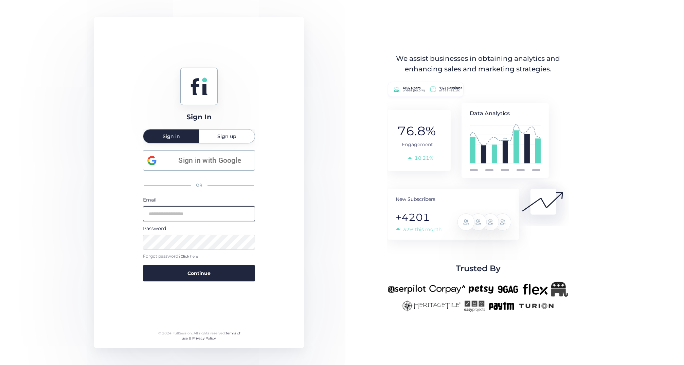
type input "**********"
click at [199, 272] on button "Continue" at bounding box center [199, 273] width 112 height 16
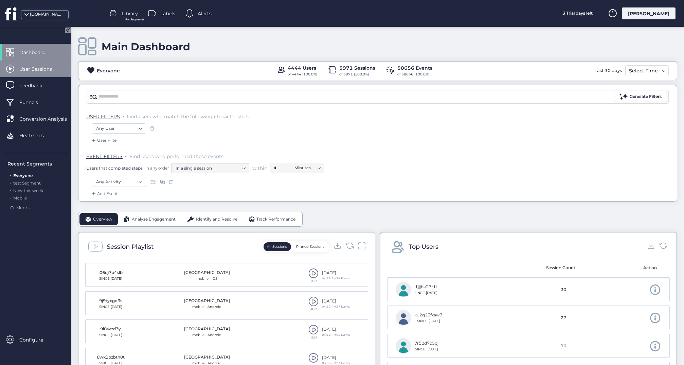
click at [49, 68] on span "User Sessions" at bounding box center [40, 68] width 43 height 7
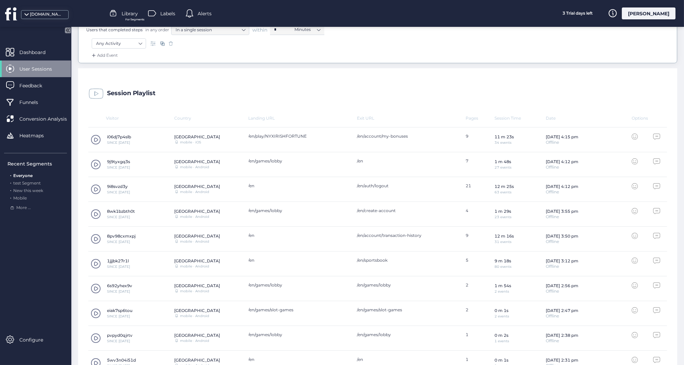
scroll to position [140, 0]
click at [96, 211] on span at bounding box center [96, 212] width 10 height 10
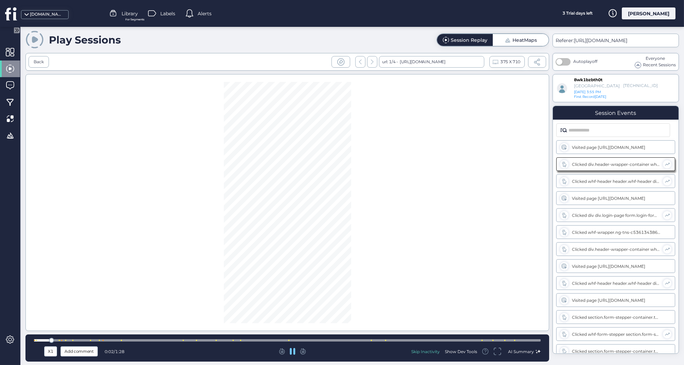
click at [205, 341] on div at bounding box center [287, 340] width 507 height 2
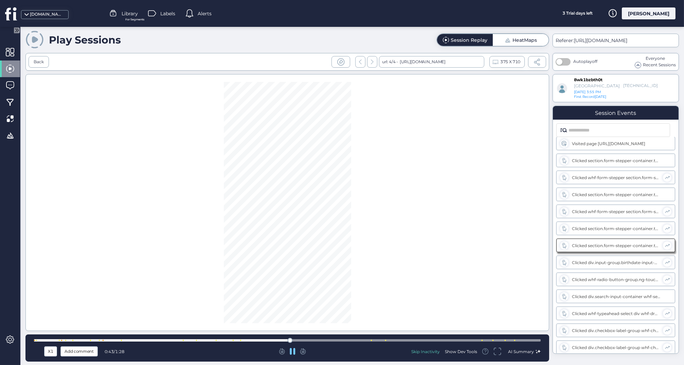
scroll to position [174, 0]
click at [376, 340] on div at bounding box center [287, 340] width 507 height 2
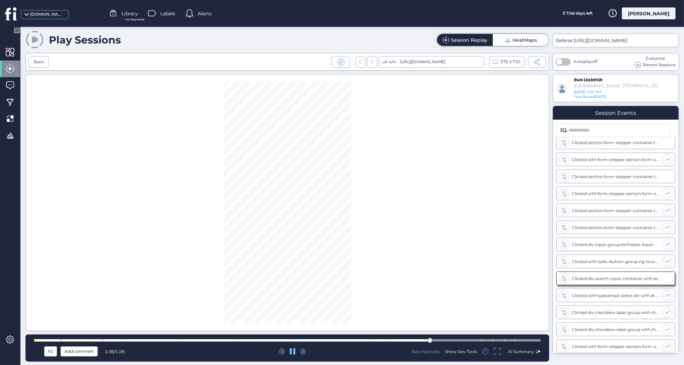
click at [473, 341] on div at bounding box center [287, 340] width 507 height 2
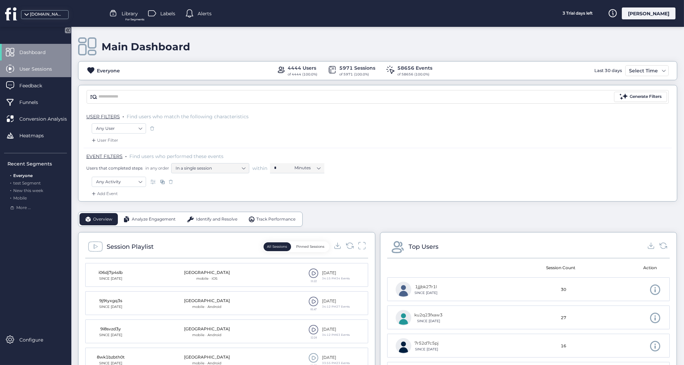
click at [29, 67] on span "User Sessions" at bounding box center [40, 68] width 43 height 7
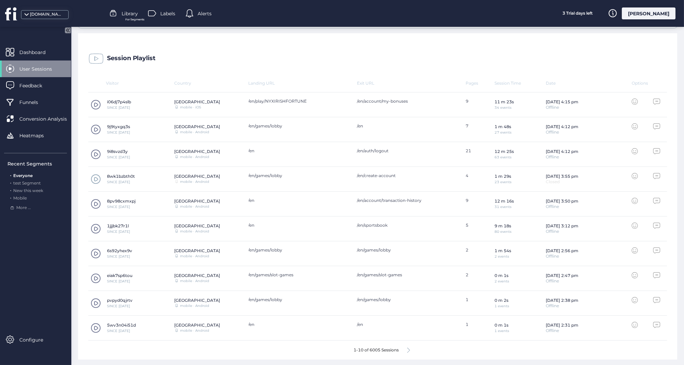
click at [409, 349] on icon at bounding box center [408, 350] width 3 height 5
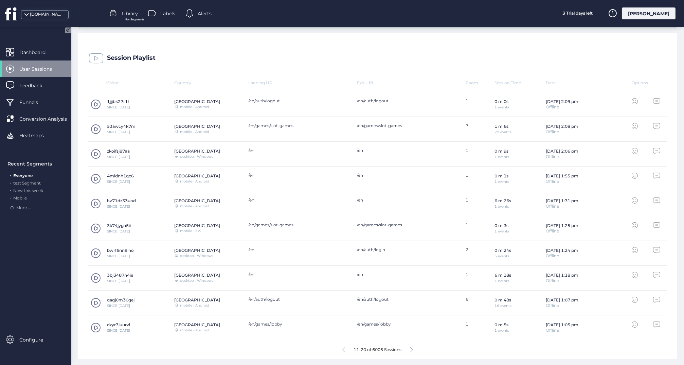
scroll to position [173, 0]
click at [412, 348] on icon at bounding box center [411, 350] width 3 height 5
click at [98, 151] on span at bounding box center [96, 154] width 10 height 10
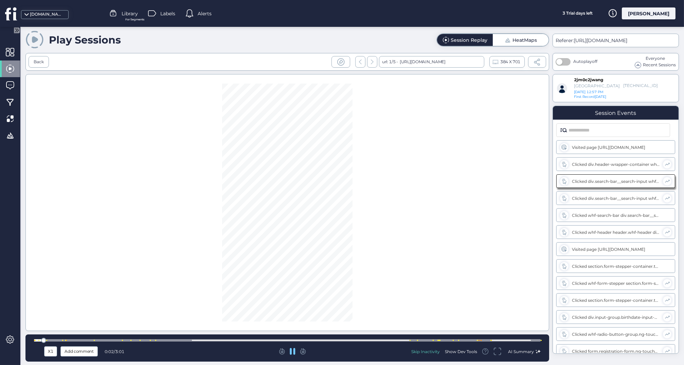
click at [470, 342] on div at bounding box center [287, 340] width 507 height 2
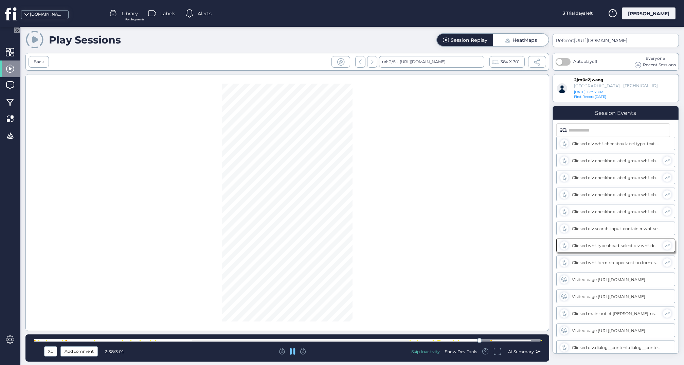
scroll to position [277, 0]
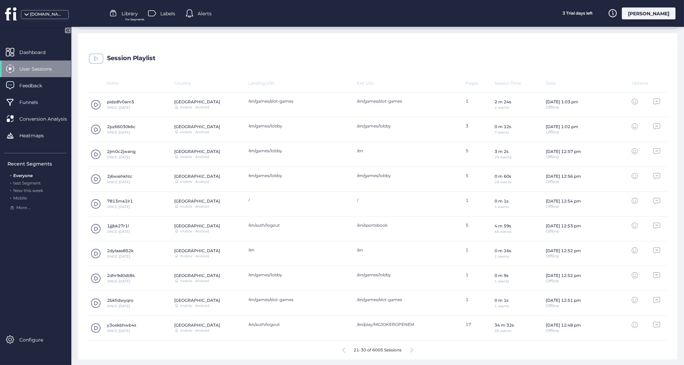
click at [410, 349] on div "21-30 of 6005 Sessions" at bounding box center [377, 349] width 579 height 19
click at [413, 349] on icon at bounding box center [411, 350] width 3 height 5
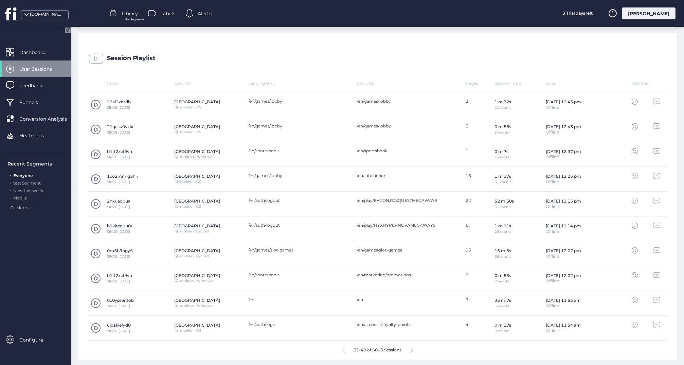
click at [95, 176] on span at bounding box center [96, 179] width 10 height 10
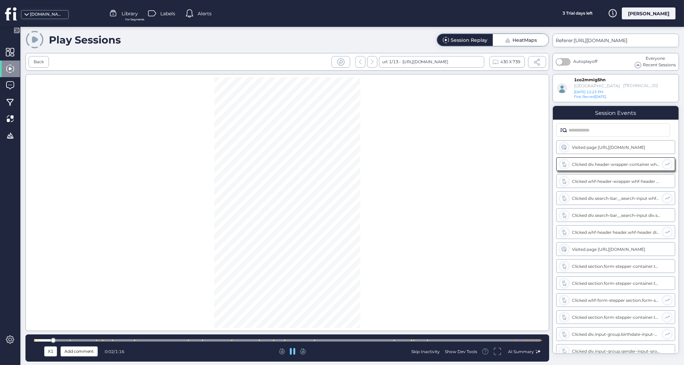
click at [302, 341] on div at bounding box center [287, 340] width 507 height 2
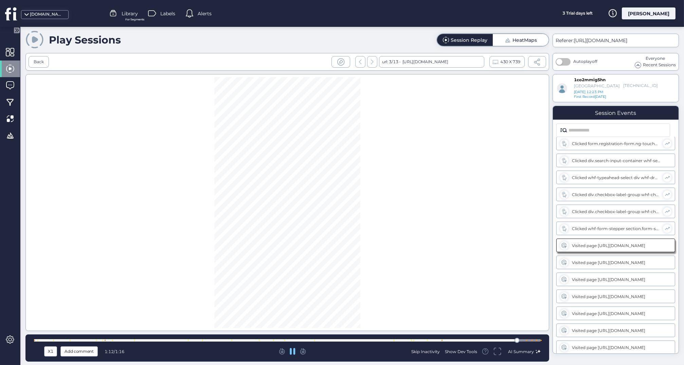
scroll to position [276, 0]
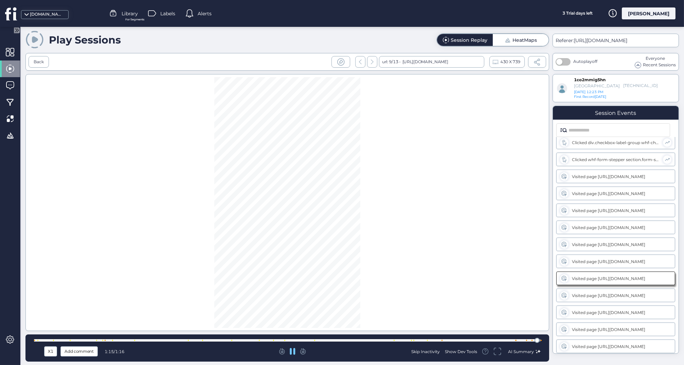
click at [433, 338] on div at bounding box center [287, 340] width 507 height 5
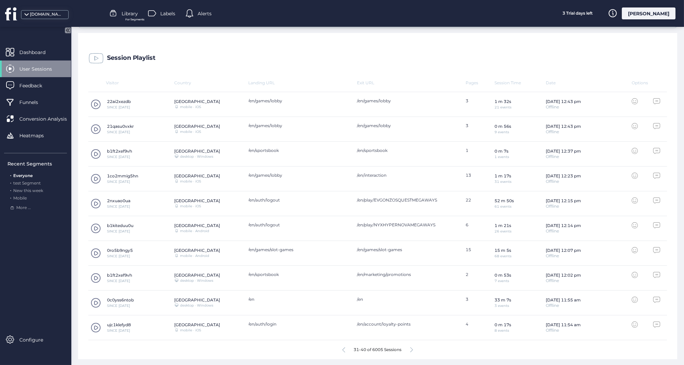
scroll to position [173, 0]
click at [412, 349] on icon at bounding box center [411, 350] width 3 height 5
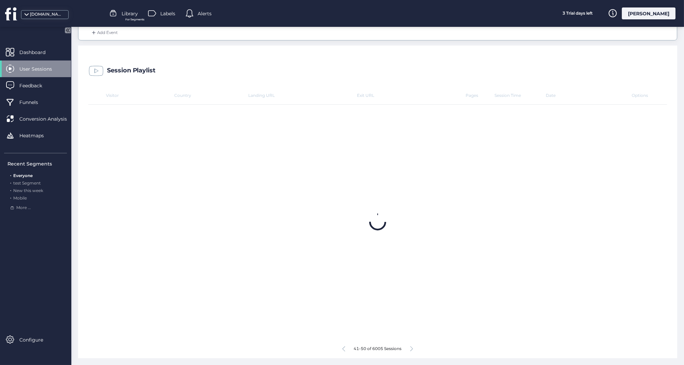
scroll to position [160, 0]
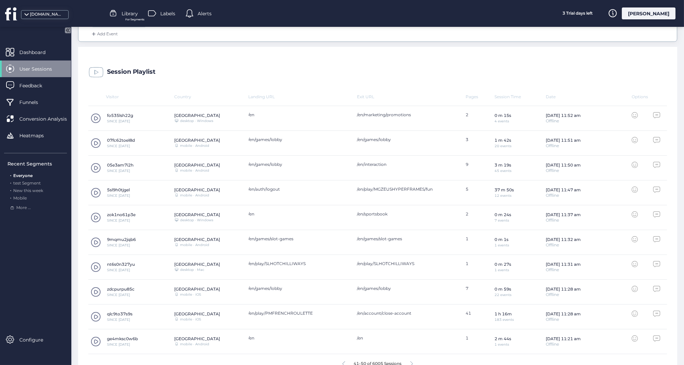
click at [95, 143] on span at bounding box center [96, 143] width 10 height 10
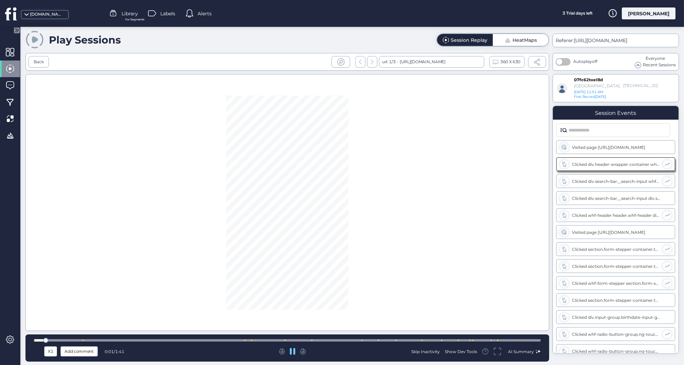
click at [435, 341] on div at bounding box center [287, 340] width 507 height 2
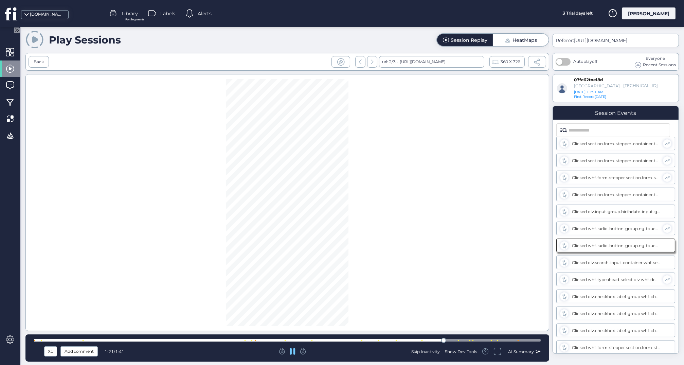
scroll to position [123, 0]
click at [466, 340] on div at bounding box center [287, 340] width 507 height 2
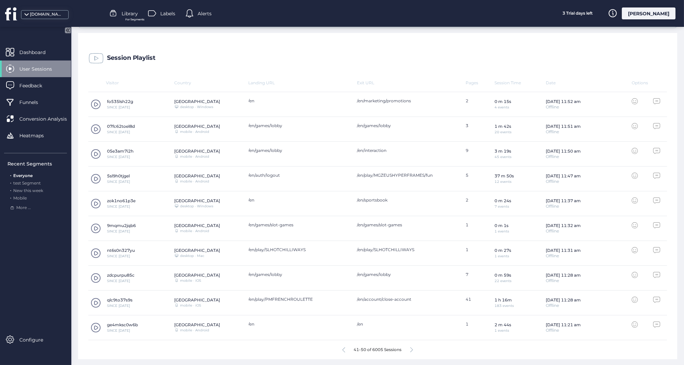
scroll to position [173, 0]
click at [94, 155] on span at bounding box center [96, 154] width 10 height 10
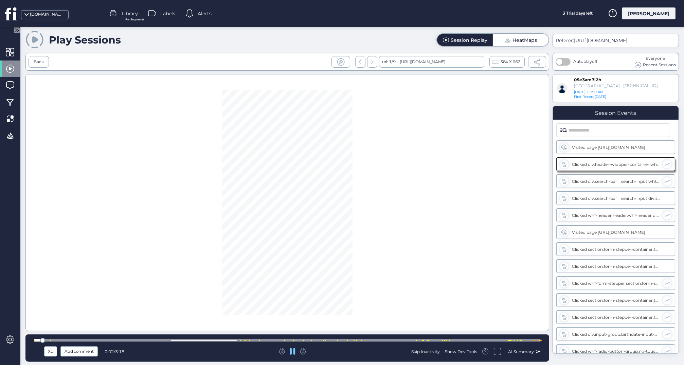
click at [407, 340] on div at bounding box center [287, 340] width 507 height 2
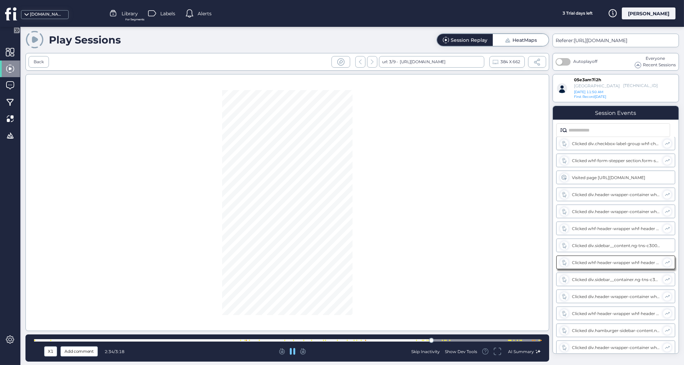
scroll to position [327, 0]
click at [352, 339] on div at bounding box center [287, 340] width 507 height 2
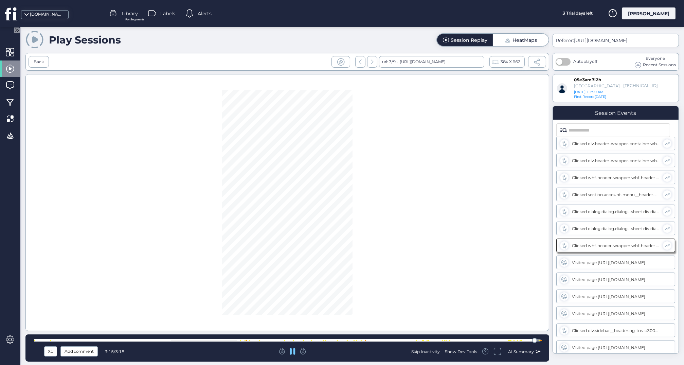
scroll to position [565, 0]
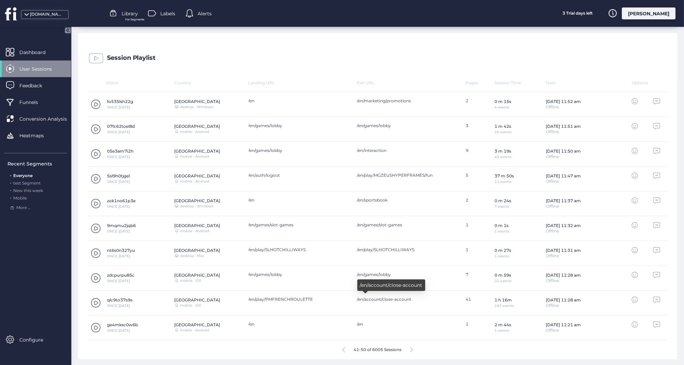
scroll to position [173, 0]
click at [97, 326] on span at bounding box center [96, 328] width 10 height 10
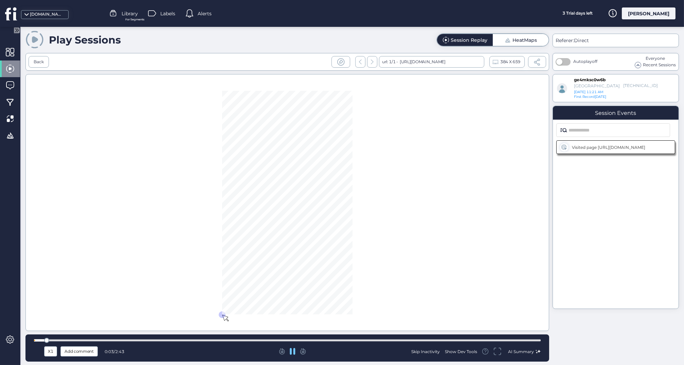
click at [414, 338] on div at bounding box center [287, 340] width 507 height 5
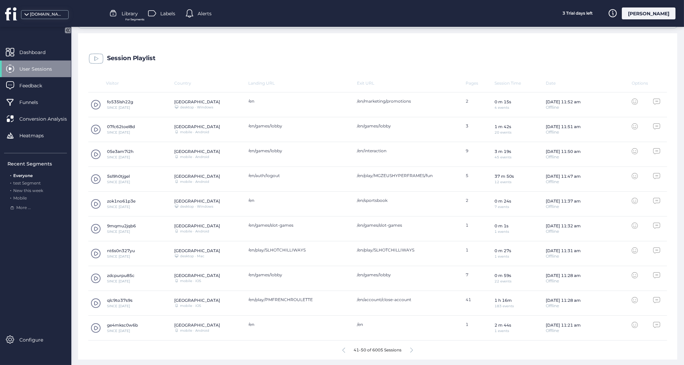
click at [412, 350] on icon at bounding box center [411, 350] width 3 height 5
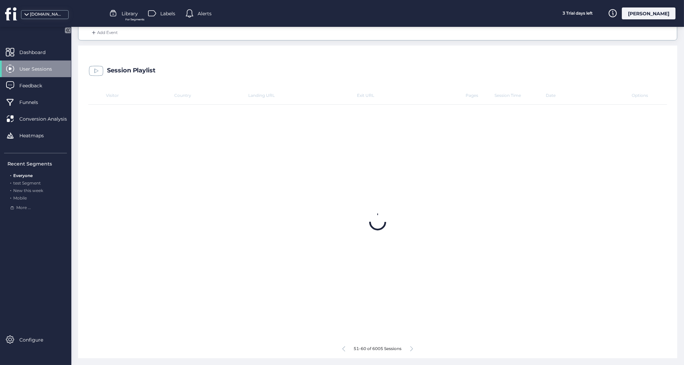
scroll to position [160, 0]
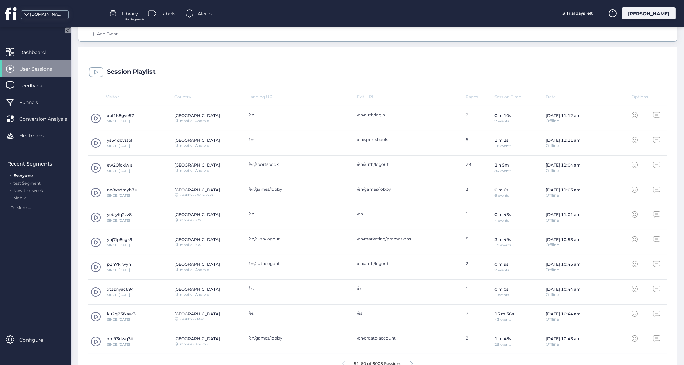
click at [96, 139] on span at bounding box center [96, 143] width 10 height 10
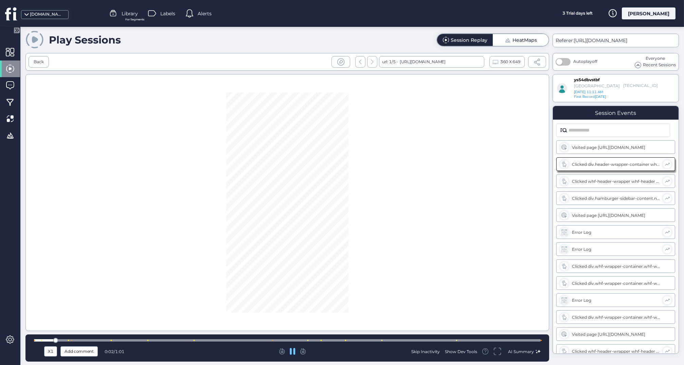
click at [334, 339] on div at bounding box center [287, 340] width 507 height 2
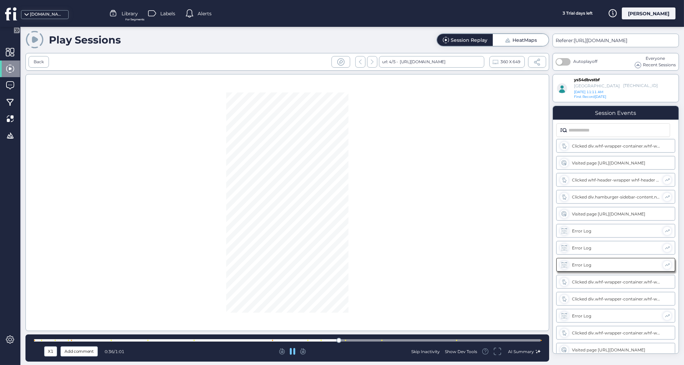
scroll to position [175, 0]
click at [310, 339] on div at bounding box center [287, 340] width 507 height 2
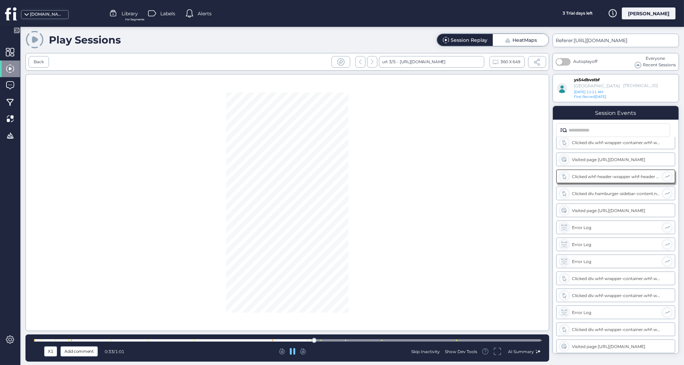
scroll to position [106, 0]
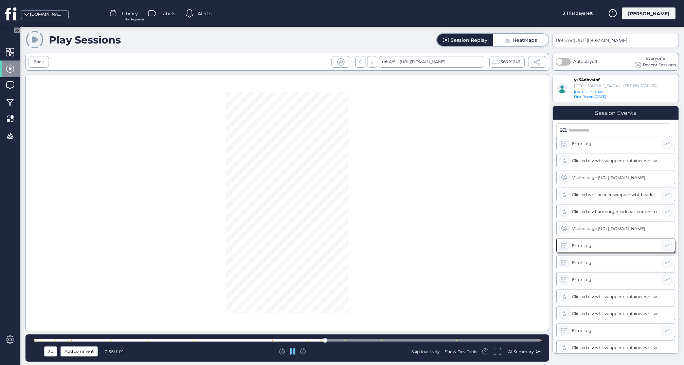
click at [273, 339] on div at bounding box center [287, 340] width 507 height 2
click at [241, 340] on div at bounding box center [287, 340] width 507 height 2
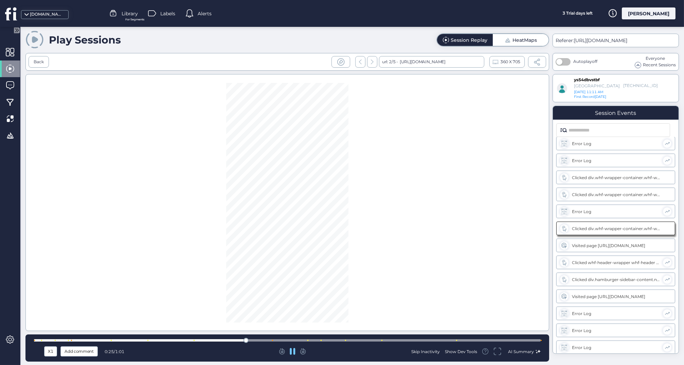
scroll to position [72, 0]
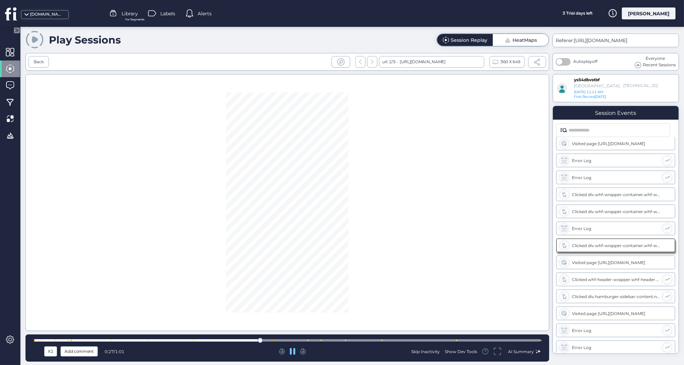
click at [178, 338] on div at bounding box center [287, 340] width 507 height 5
click at [103, 335] on div "X1 Add comment 0:19 / 1:01 Skip Inactivity Show Dev Tools AI Summary" at bounding box center [287, 347] width 524 height 27
click at [359, 339] on div at bounding box center [287, 340] width 507 height 5
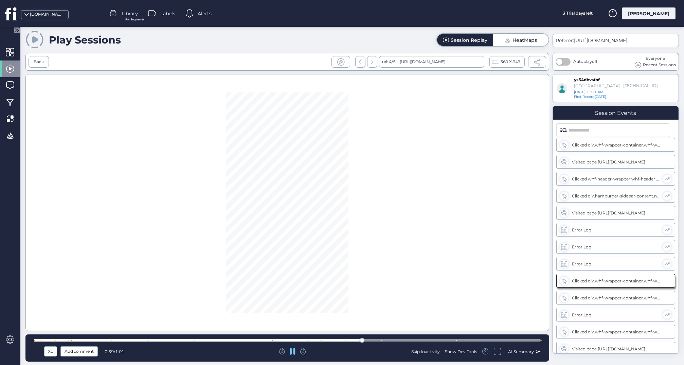
scroll to position [175, 0]
click at [406, 339] on div at bounding box center [287, 340] width 507 height 2
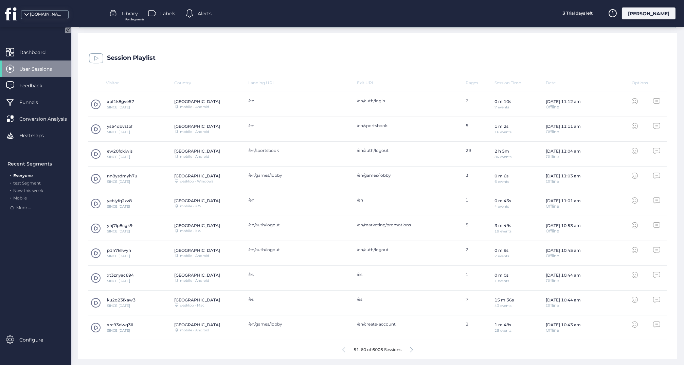
scroll to position [173, 0]
click at [95, 327] on span at bounding box center [96, 328] width 10 height 10
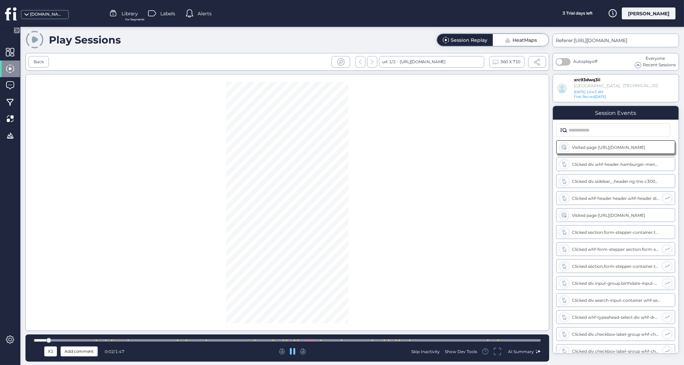
click at [364, 340] on div at bounding box center [287, 340] width 507 height 2
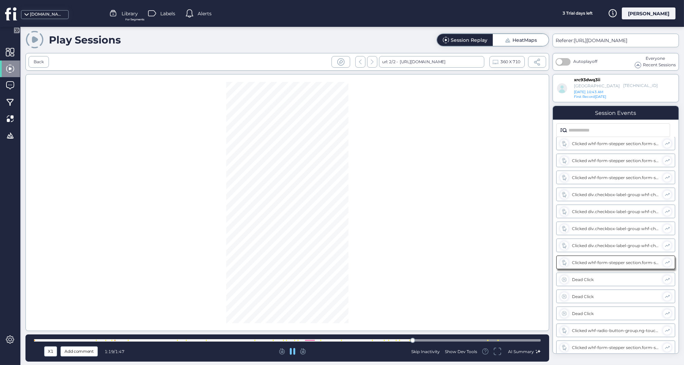
scroll to position [277, 0]
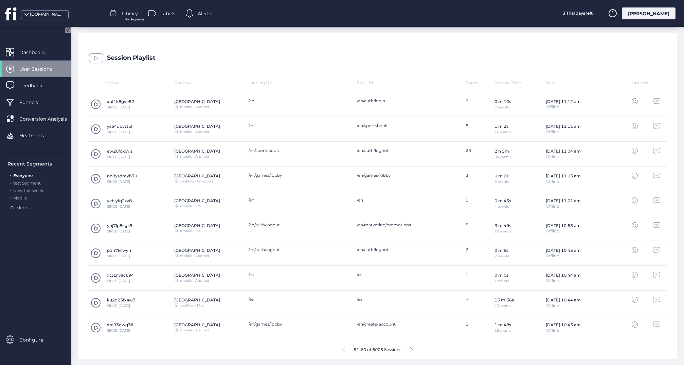
scroll to position [173, 0]
click at [411, 349] on icon at bounding box center [411, 350] width 3 height 5
click at [192, 325] on div "[GEOGRAPHIC_DATA]" at bounding box center [197, 324] width 46 height 5
click at [92, 327] on span at bounding box center [96, 328] width 10 height 10
